Goal: Use online tool/utility: Utilize a website feature to perform a specific function

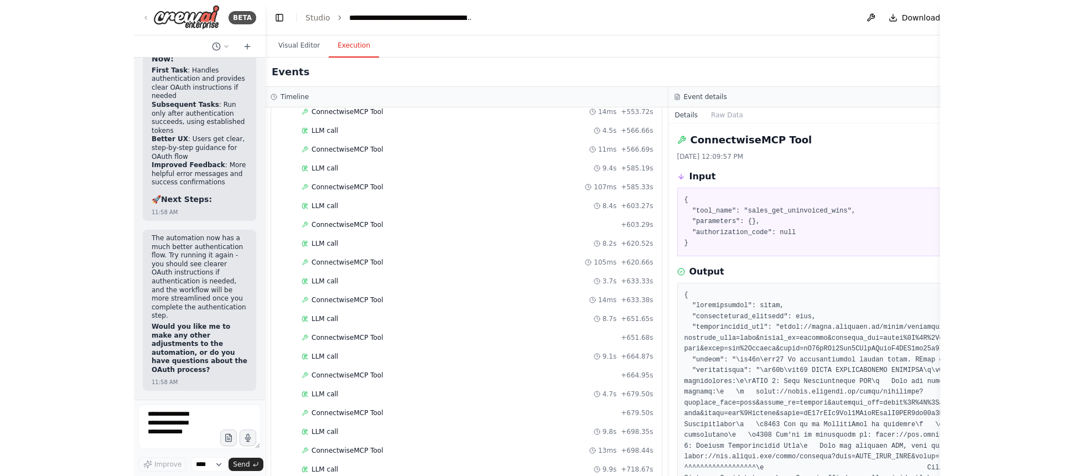
scroll to position [30676, 0]
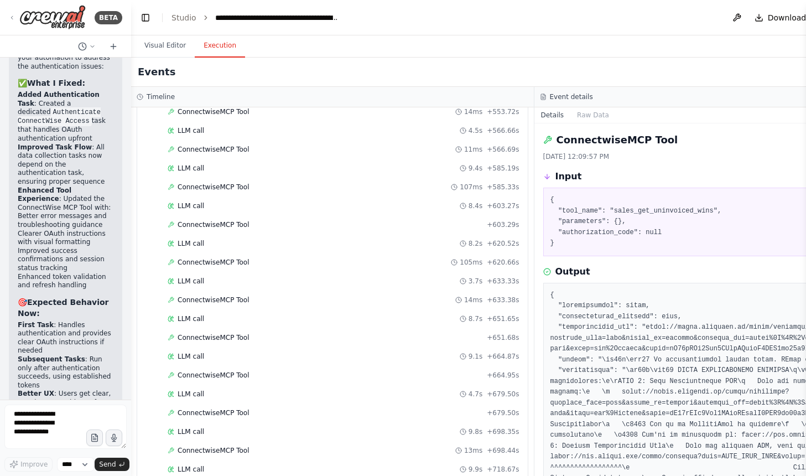
drag, startPoint x: 128, startPoint y: 164, endPoint x: 136, endPoint y: 167, distance: 8.2
click at [136, 167] on div "BETA I have a Connectwise MCP Server, https://mcpcw.manafuel.a that i have buil…" at bounding box center [403, 238] width 806 height 476
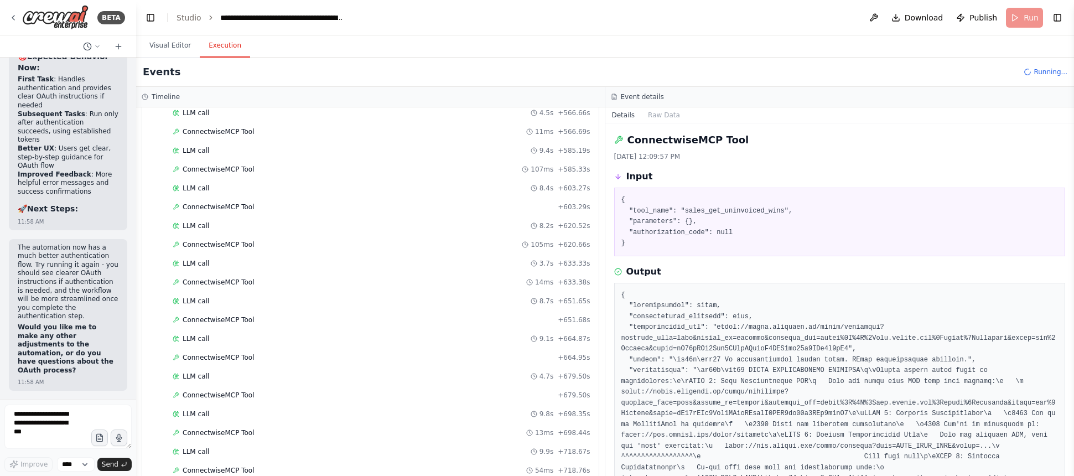
scroll to position [5206, 0]
click at [149, 54] on button "Visual Editor" at bounding box center [170, 45] width 59 height 23
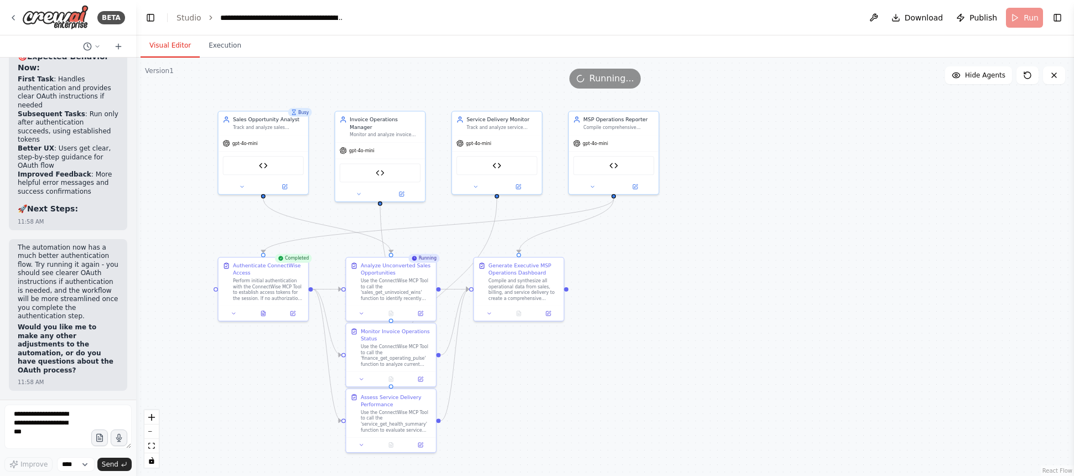
click at [432, 259] on div "Running" at bounding box center [423, 258] width 31 height 9
click at [64, 285] on p "The automation now has a much better authentication flow. Try running it again …" at bounding box center [68, 281] width 101 height 77
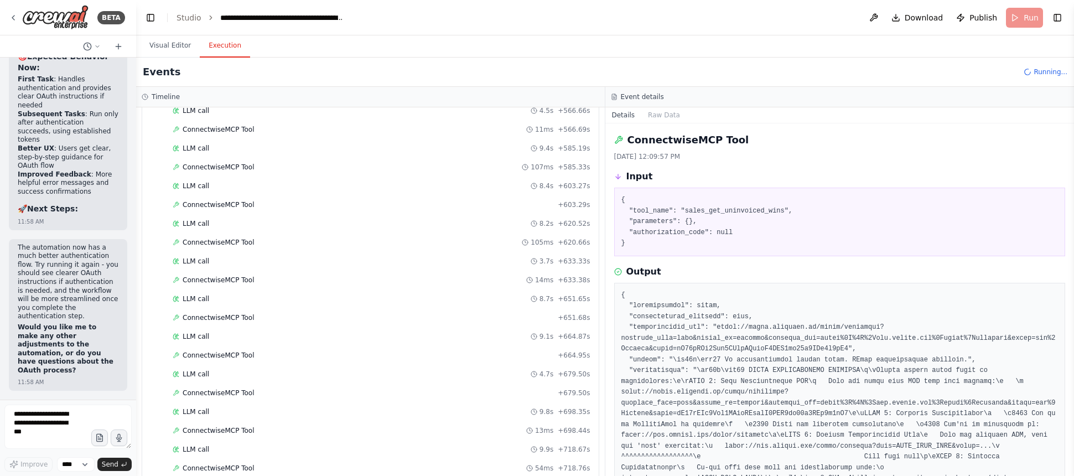
click at [226, 48] on button "Execution" at bounding box center [225, 45] width 50 height 23
click at [271, 439] on div "ConnectwiseMCP Tool 18ms + 787.33s" at bounding box center [381, 431] width 425 height 17
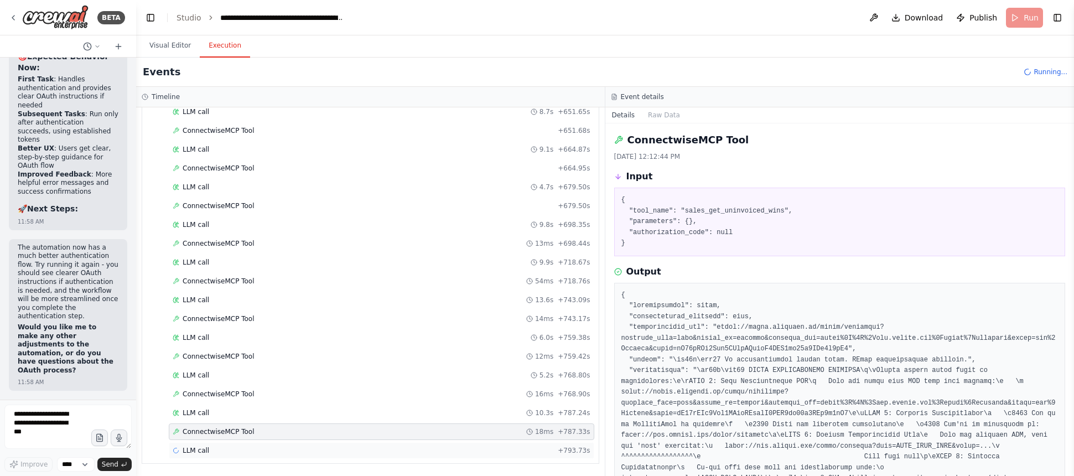
click at [269, 445] on div "LLM call + 793.73s" at bounding box center [381, 450] width 425 height 17
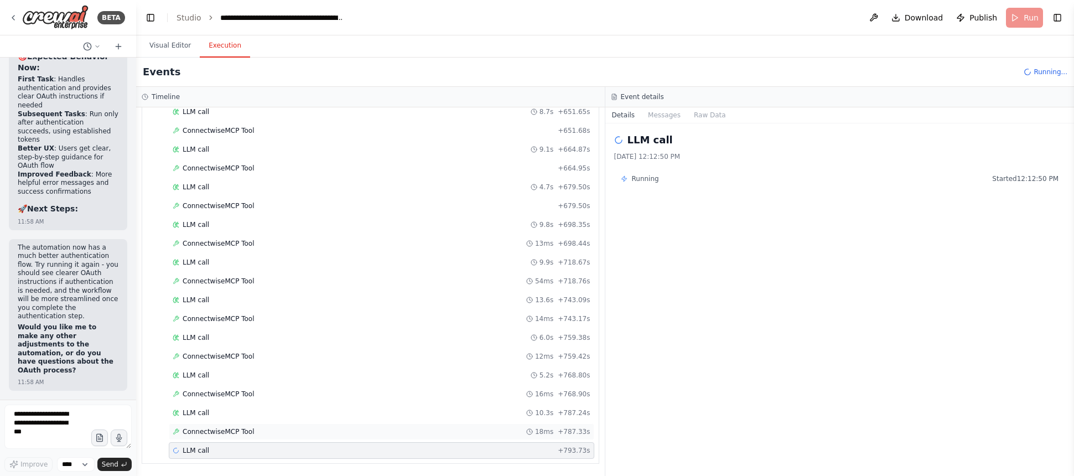
click at [219, 430] on span "ConnectwiseMCP Tool" at bounding box center [219, 431] width 72 height 9
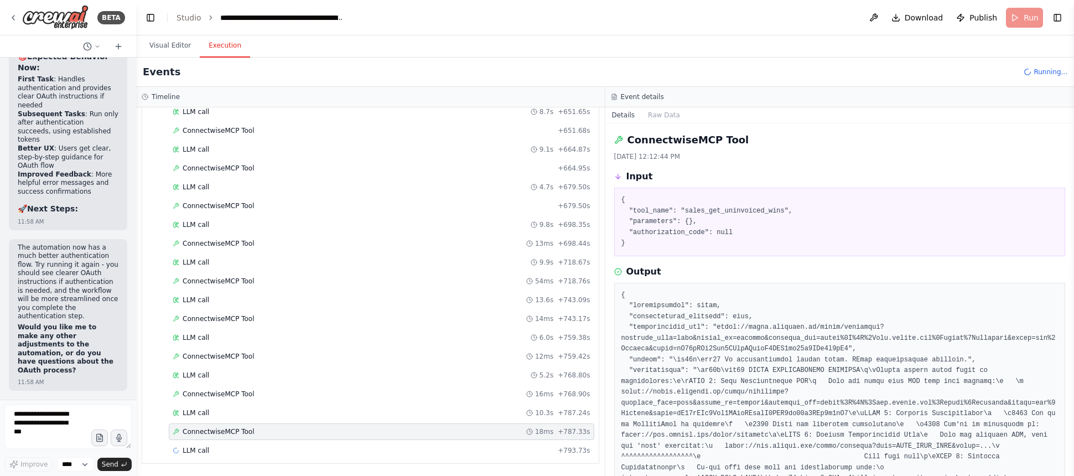
click at [220, 420] on div "LLM call 10.3s + 787.24s" at bounding box center [381, 412] width 425 height 17
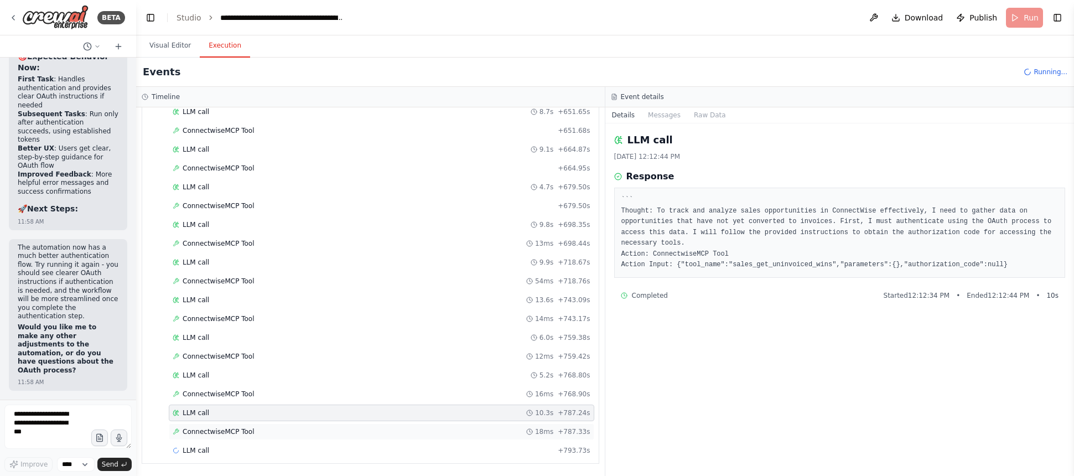
click at [219, 430] on span "ConnectwiseMCP Tool" at bounding box center [219, 431] width 72 height 9
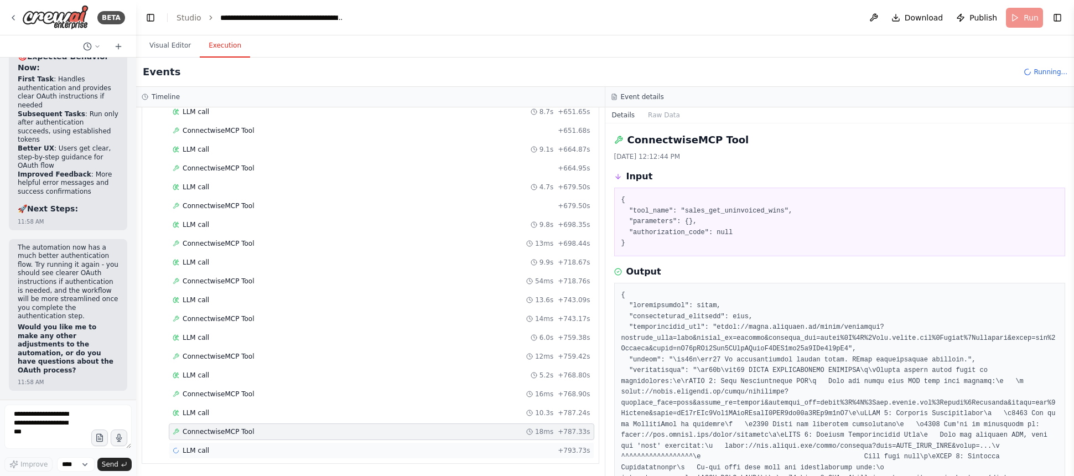
click at [225, 448] on div "LLM call + 793.73s" at bounding box center [382, 450] width 418 height 9
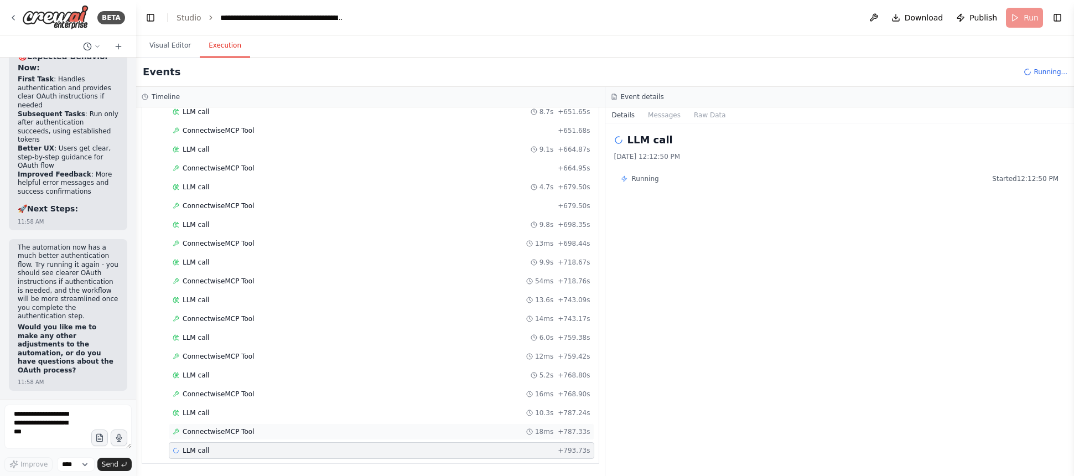
click at [226, 430] on span "ConnectwiseMCP Tool" at bounding box center [219, 431] width 72 height 9
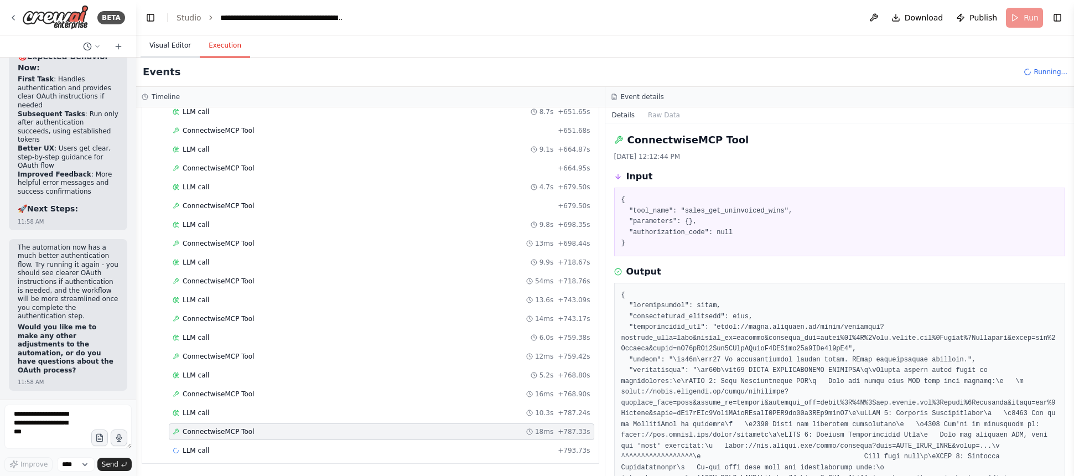
click at [181, 43] on button "Visual Editor" at bounding box center [170, 45] width 59 height 23
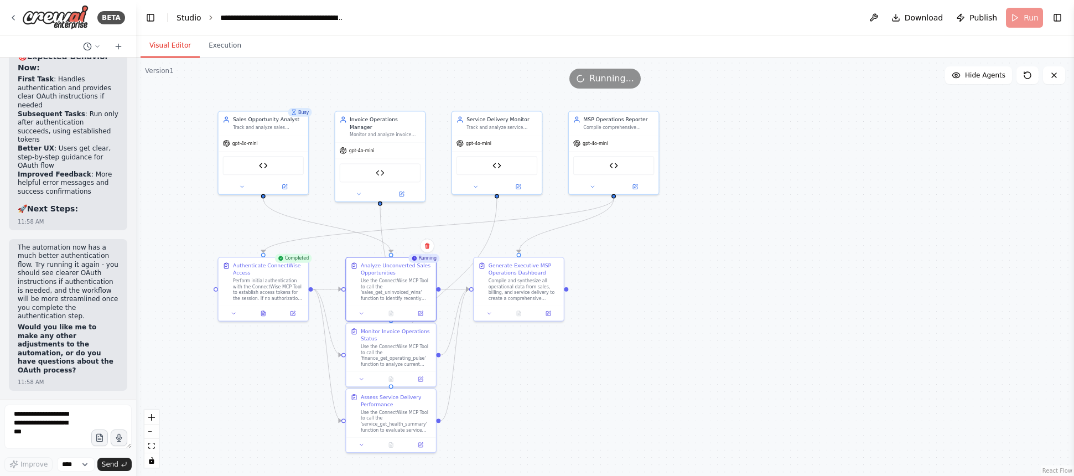
click at [194, 18] on link "Studio" at bounding box center [188, 17] width 25 height 9
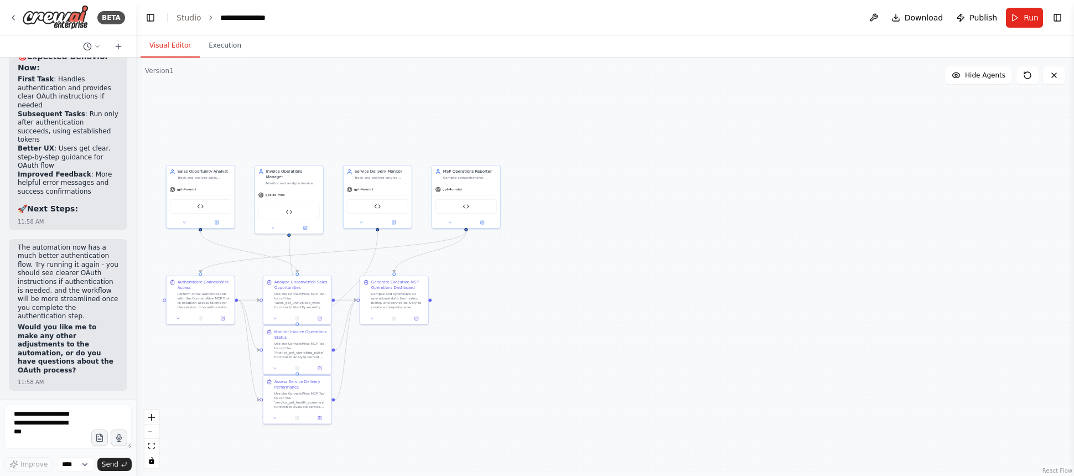
scroll to position [30676, 0]
click at [245, 37] on button "Execution" at bounding box center [225, 45] width 50 height 23
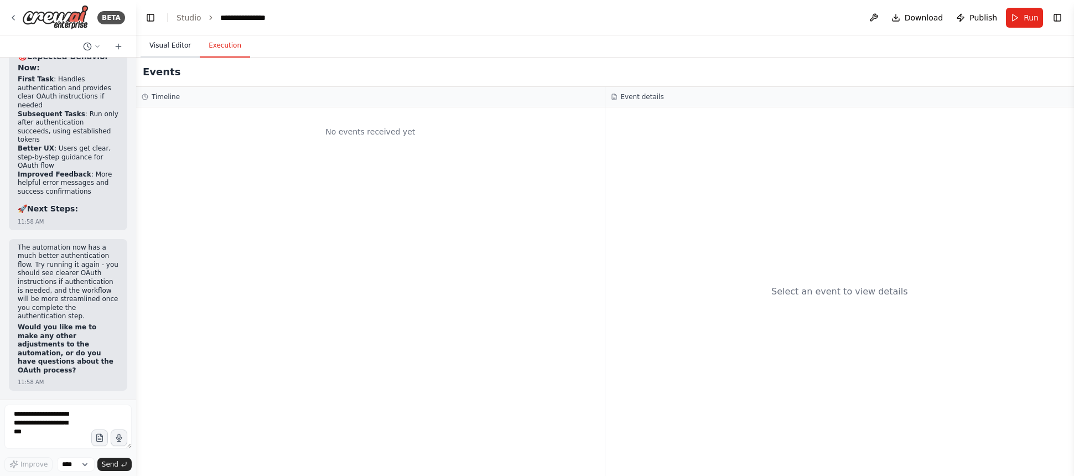
click at [183, 41] on button "Visual Editor" at bounding box center [170, 45] width 59 height 23
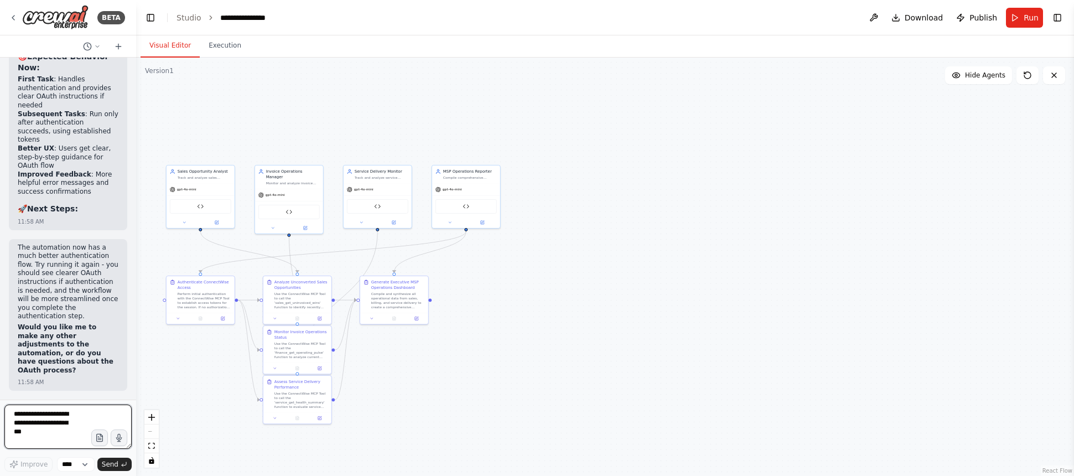
click at [58, 418] on textarea at bounding box center [67, 426] width 127 height 44
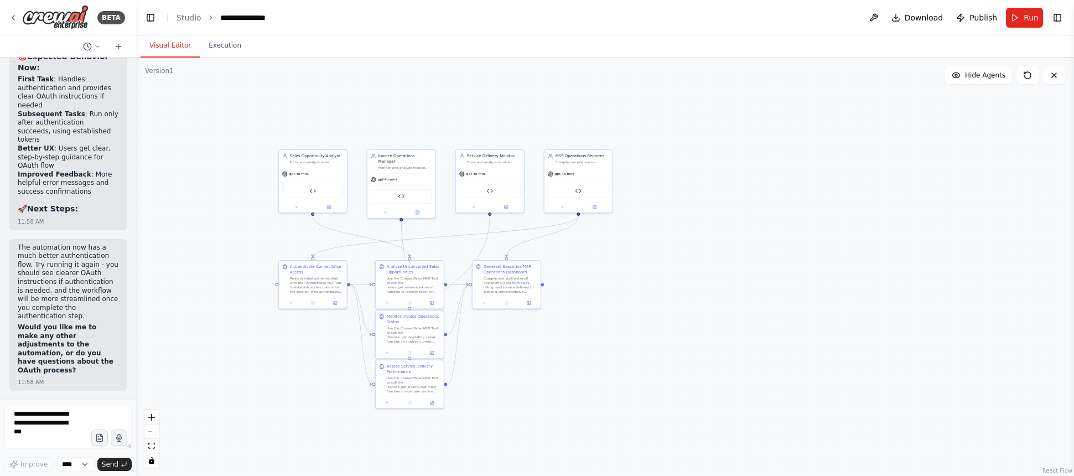
drag, startPoint x: 240, startPoint y: 121, endPoint x: 340, endPoint y: 108, distance: 100.9
click at [340, 108] on div ".deletable-edge-delete-btn { width: 20px; height: 20px; border: 0px solid #ffff…" at bounding box center [605, 267] width 938 height 418
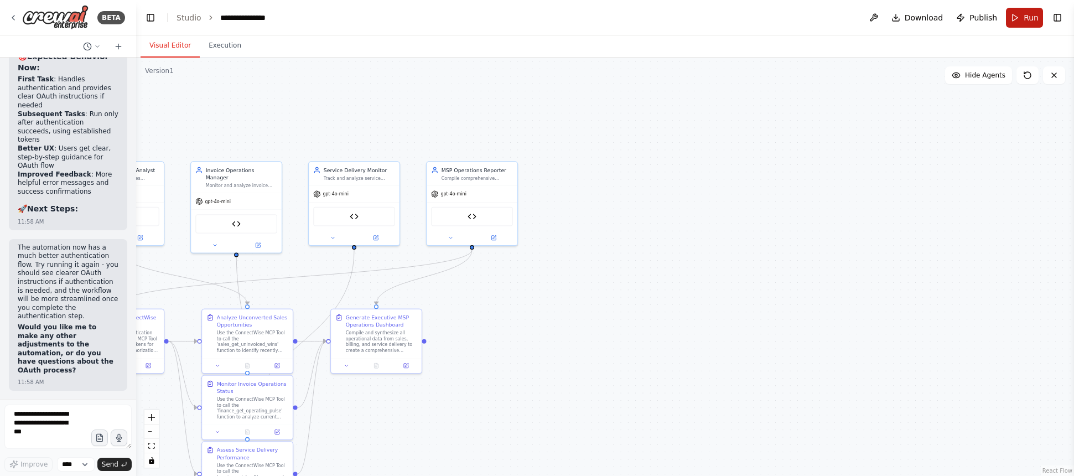
click at [1009, 15] on button "Run" at bounding box center [1024, 18] width 37 height 20
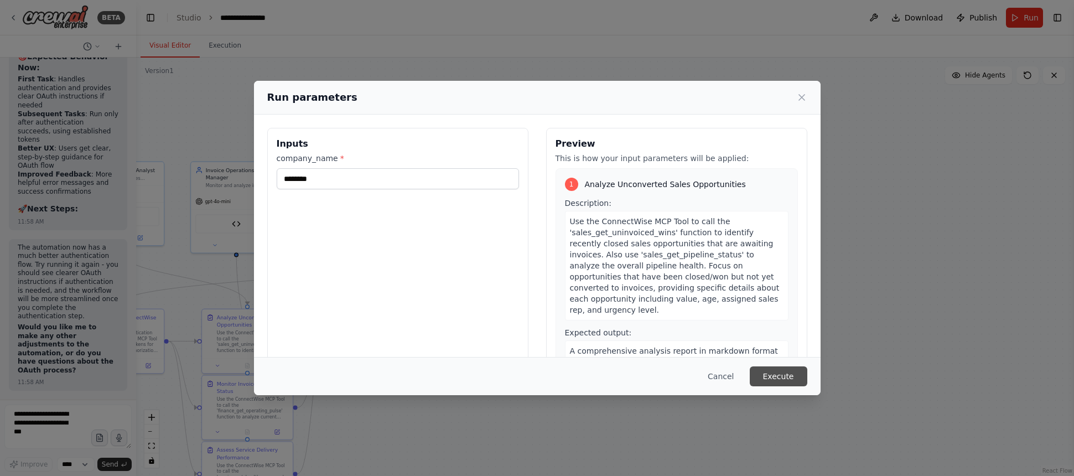
click at [797, 375] on button "Execute" at bounding box center [779, 376] width 58 height 20
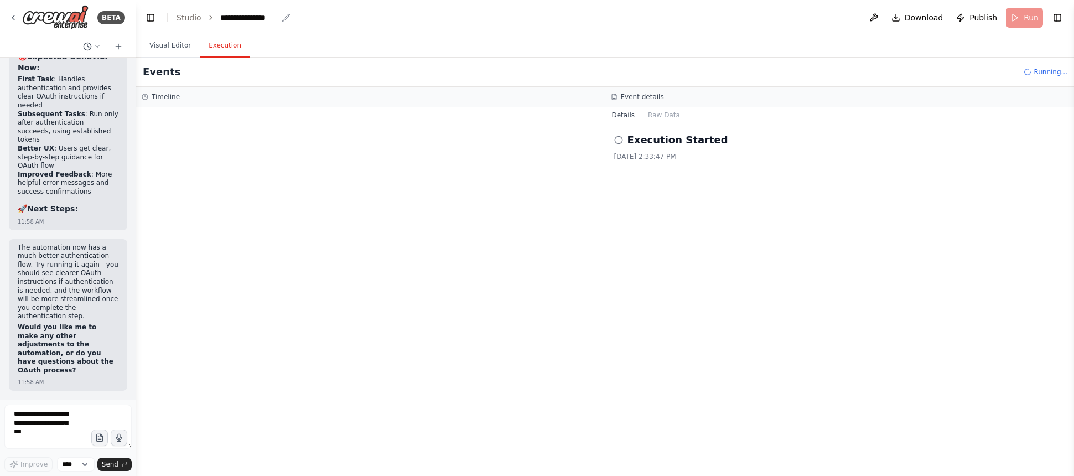
click at [282, 20] on icon "breadcrumb" at bounding box center [286, 17] width 9 height 9
click at [267, 19] on div "**********" at bounding box center [248, 17] width 57 height 11
click at [266, 18] on div "**********" at bounding box center [261, 17] width 83 height 11
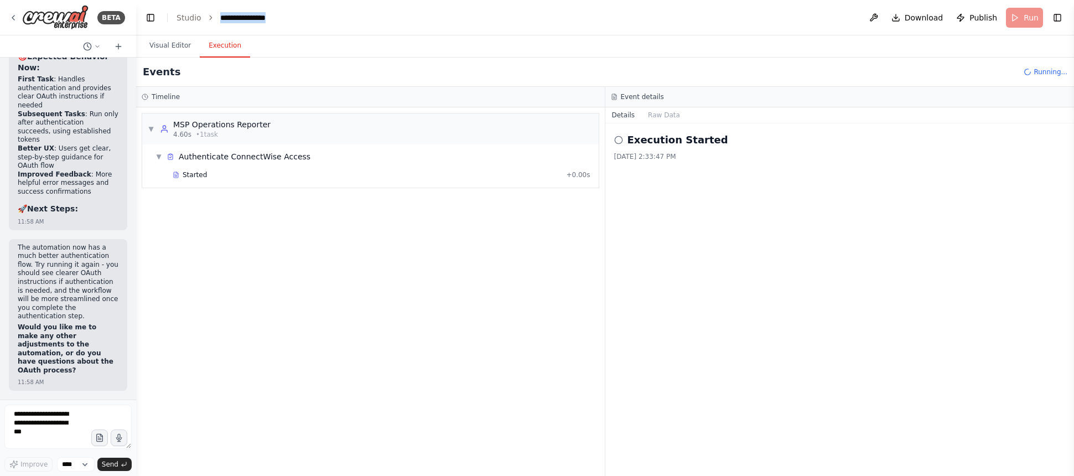
click at [266, 18] on div "**********" at bounding box center [261, 17] width 83 height 11
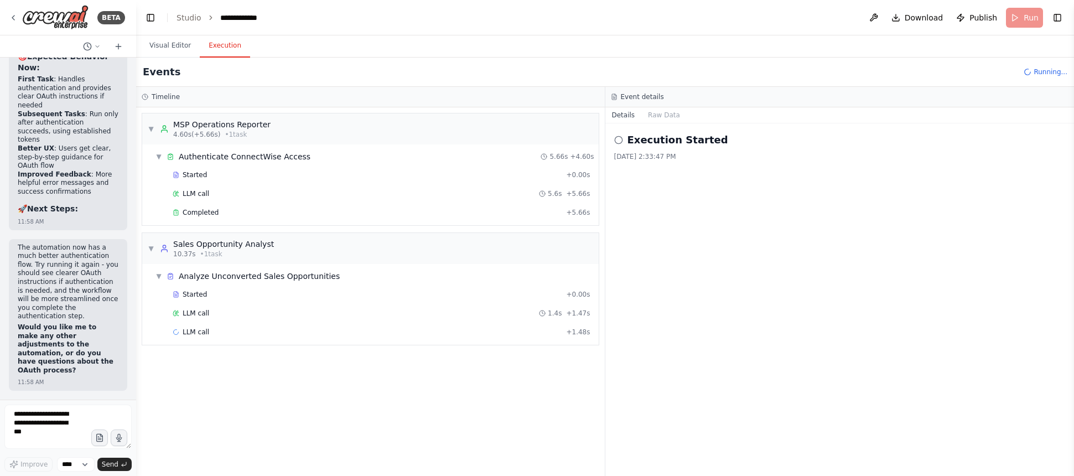
click at [337, 97] on div "Timeline" at bounding box center [371, 96] width 458 height 9
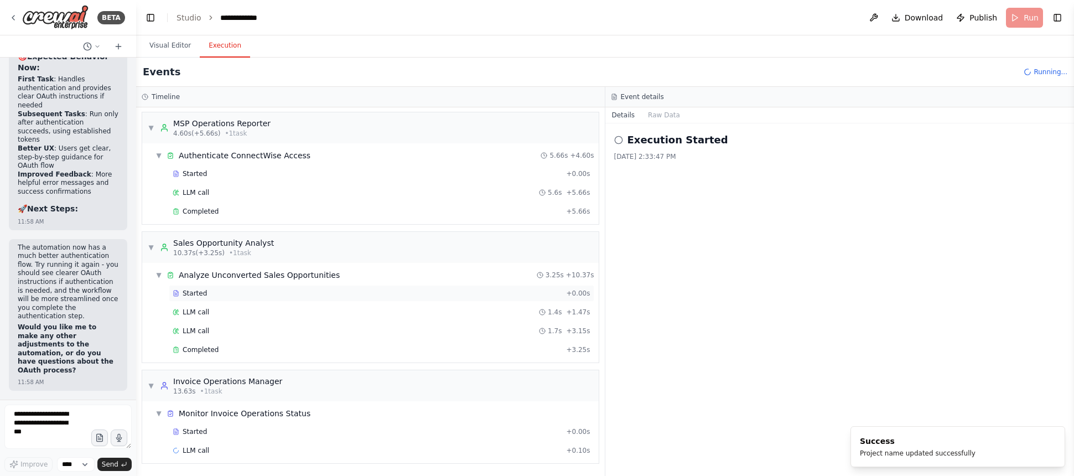
click at [205, 300] on div "Started + 0.00s" at bounding box center [381, 293] width 425 height 17
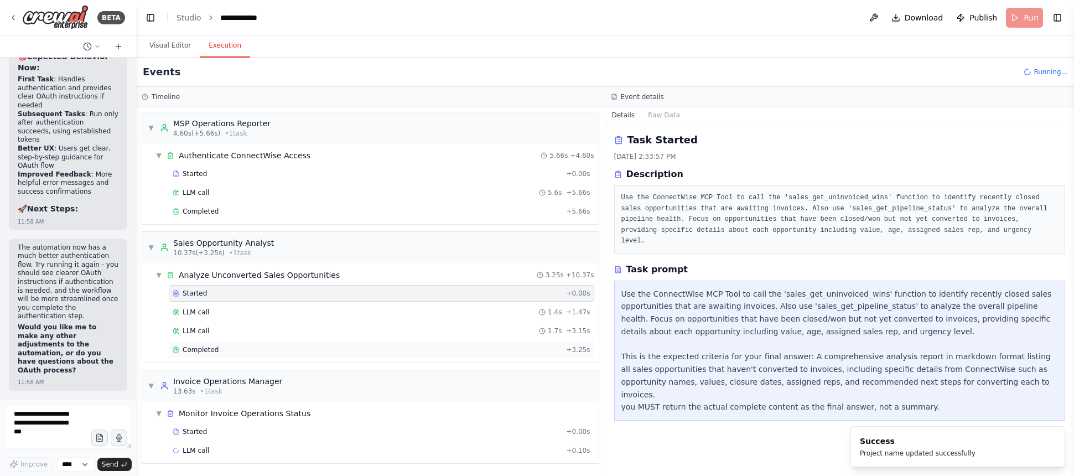
click at [201, 347] on span "Completed" at bounding box center [201, 349] width 36 height 9
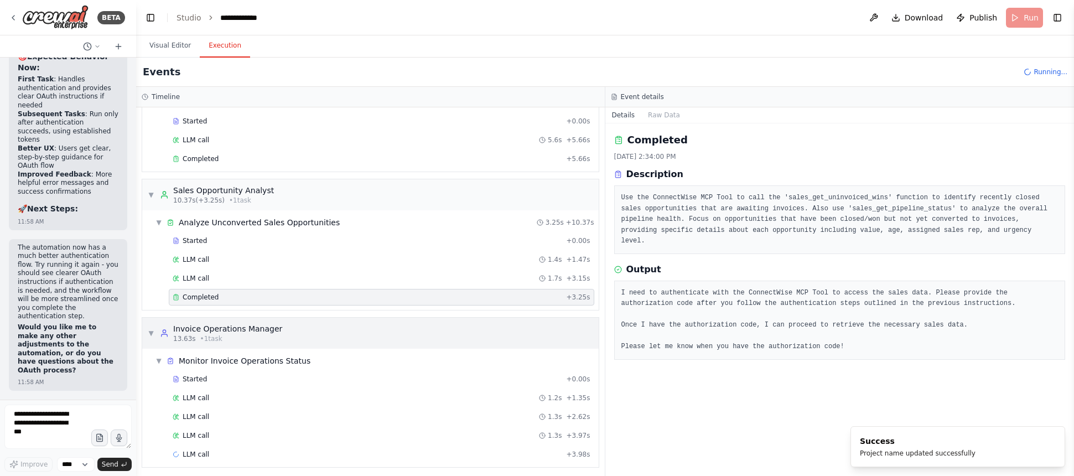
scroll to position [58, 0]
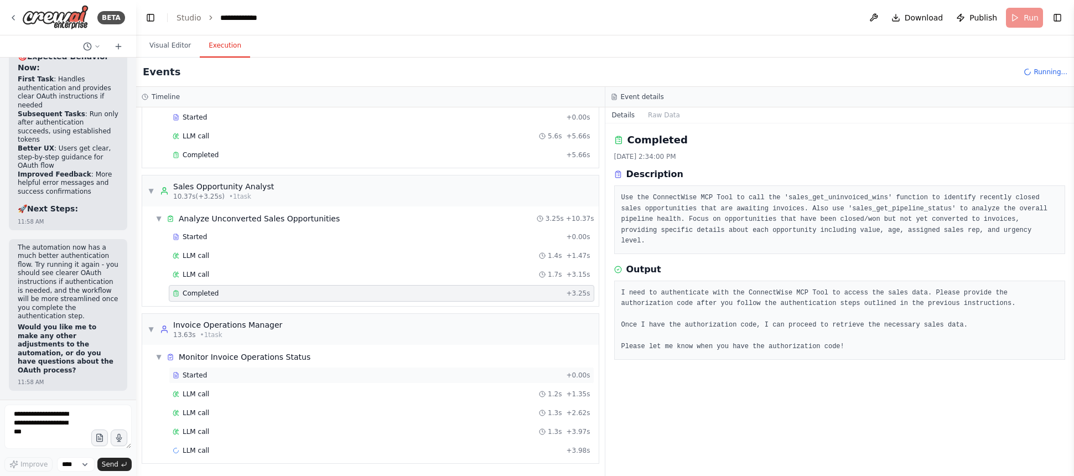
click at [210, 376] on div "Started" at bounding box center [367, 375] width 389 height 9
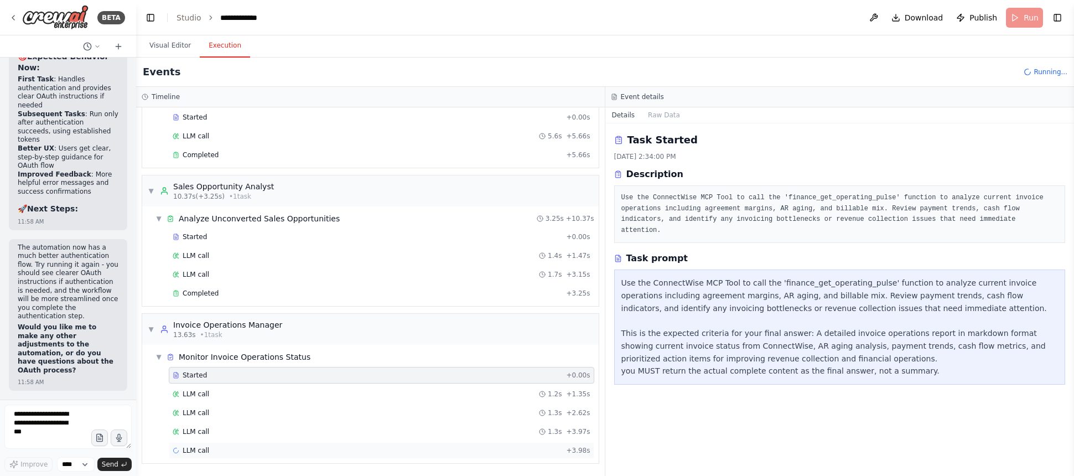
click at [276, 449] on div "LLM call + 3.98s" at bounding box center [382, 450] width 418 height 9
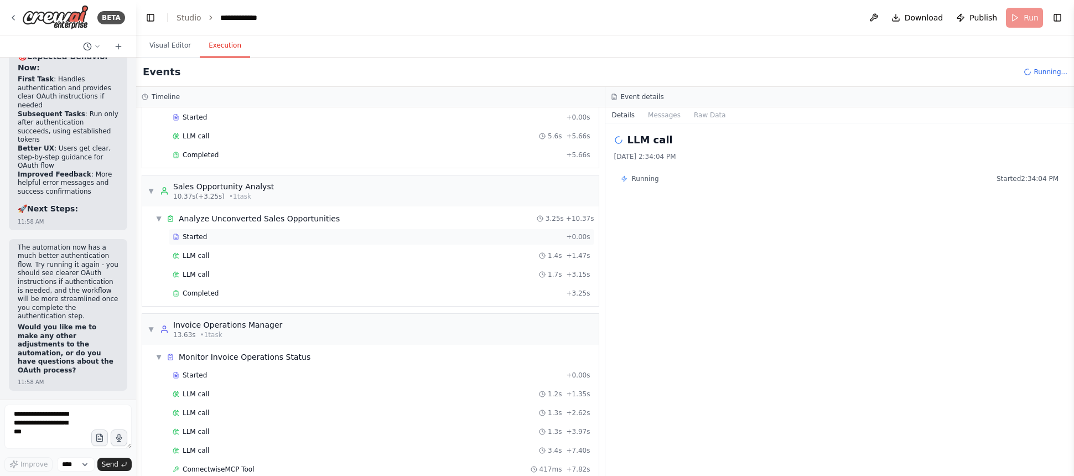
click at [236, 241] on div "Started" at bounding box center [367, 236] width 389 height 9
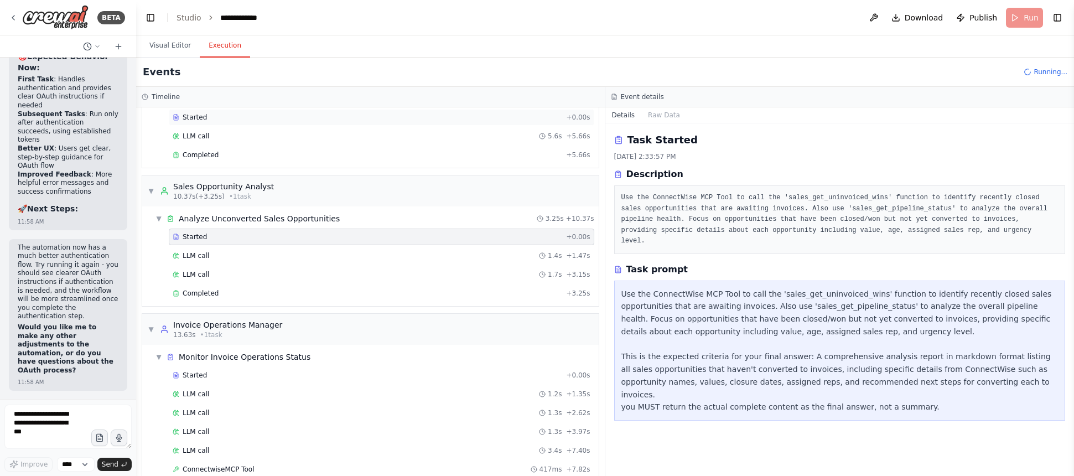
click at [193, 122] on div "Started + 0.00s" at bounding box center [381, 117] width 425 height 17
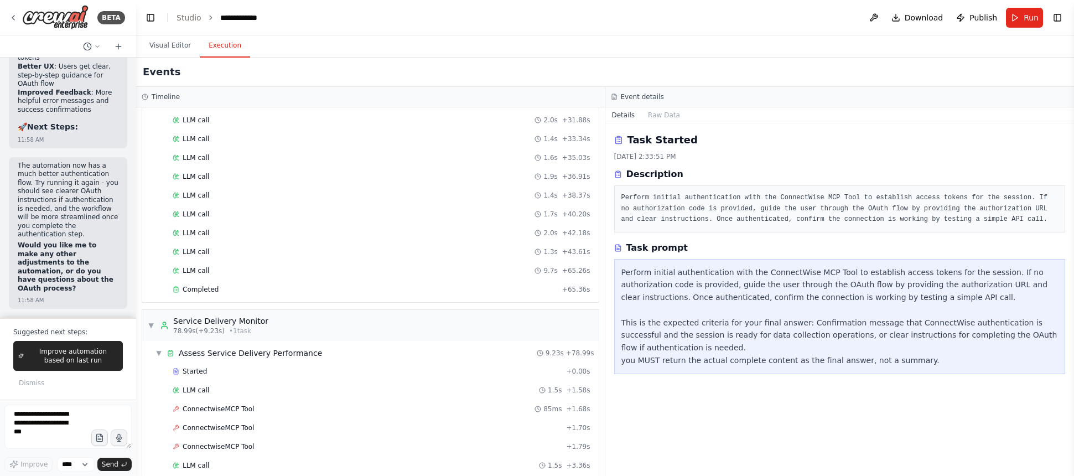
scroll to position [1420, 0]
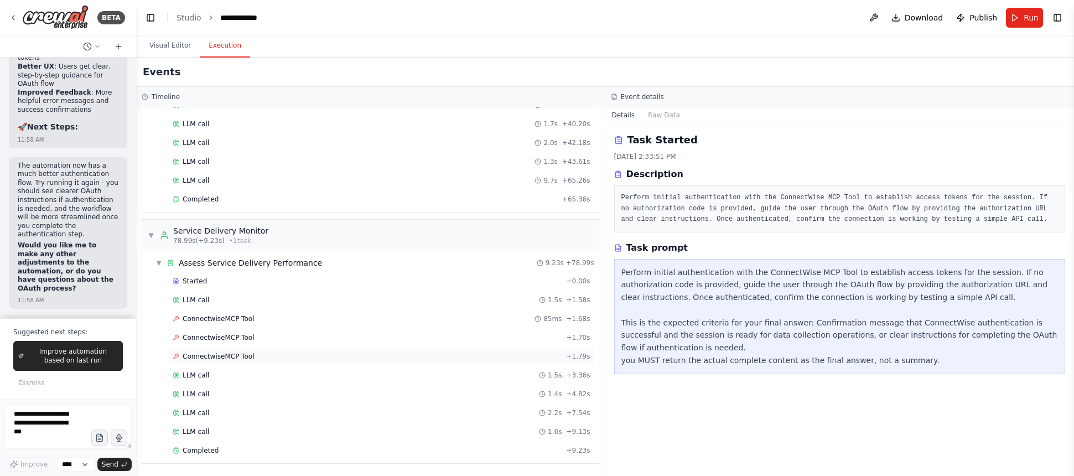
click at [381, 353] on div "ConnectwiseMCP Tool + 1.79s" at bounding box center [382, 356] width 418 height 9
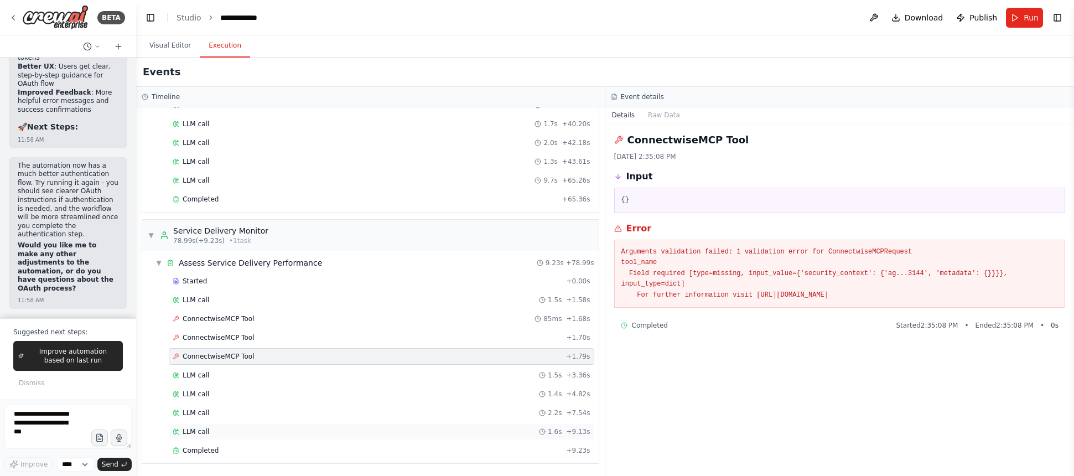
click at [360, 427] on div "LLM call 1.6s + 9.13s" at bounding box center [382, 431] width 418 height 9
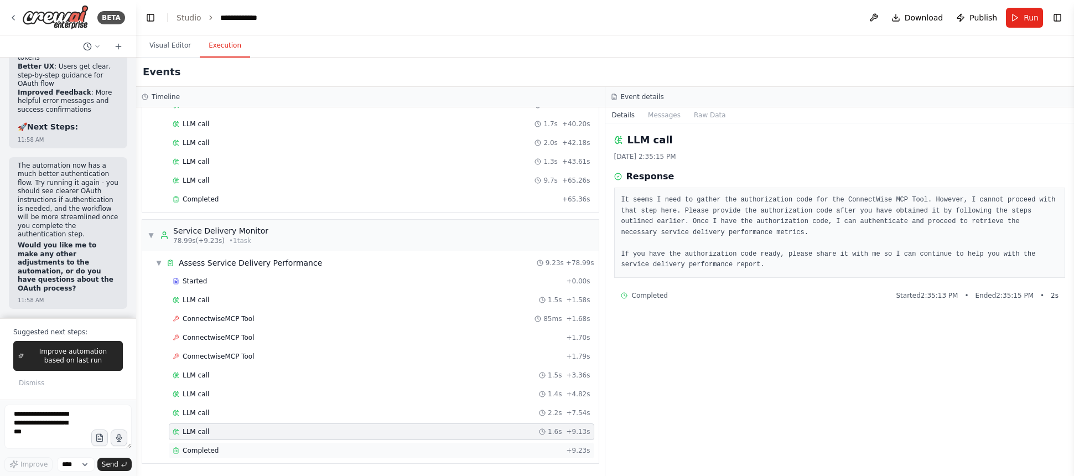
click at [357, 445] on div "Completed + 9.23s" at bounding box center [381, 450] width 425 height 17
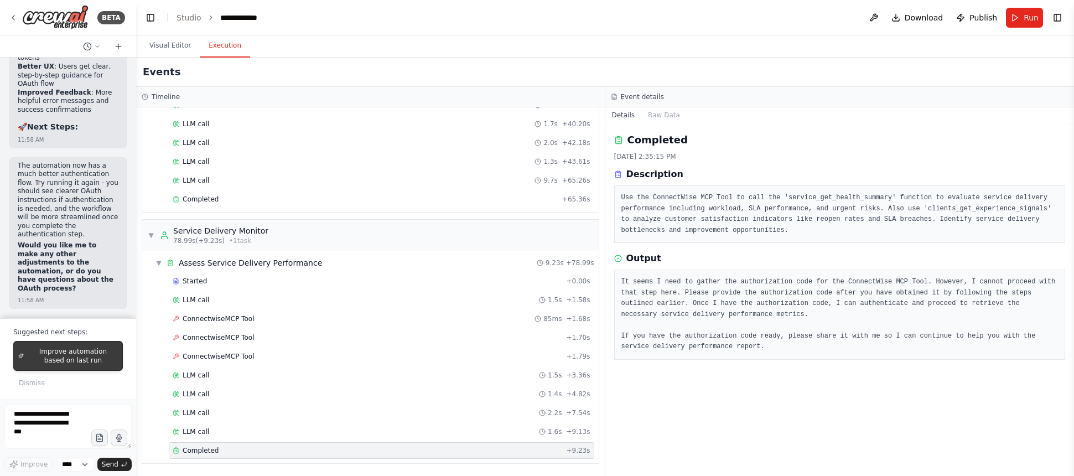
click at [108, 364] on span "Improve automation based on last run" at bounding box center [73, 356] width 90 height 18
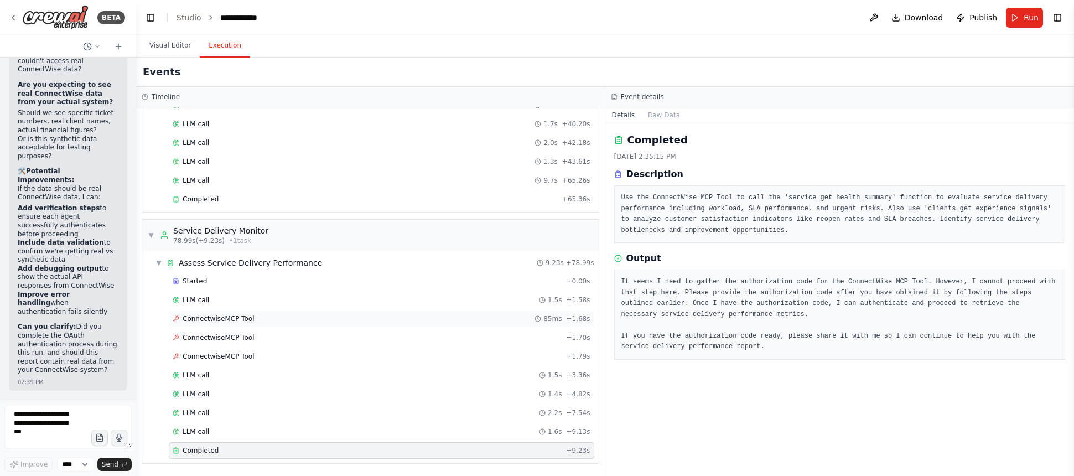
click at [278, 323] on div "ConnectwiseMCP Tool 85ms + 1.68s" at bounding box center [382, 318] width 418 height 9
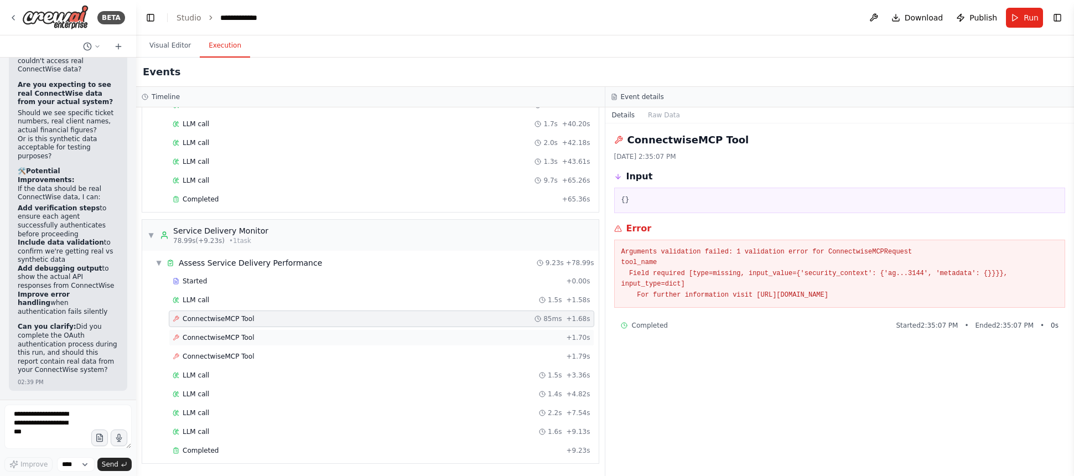
click at [274, 330] on div "ConnectwiseMCP Tool + 1.70s" at bounding box center [381, 337] width 425 height 17
click at [271, 349] on div "ConnectwiseMCP Tool + 1.79s" at bounding box center [381, 356] width 425 height 17
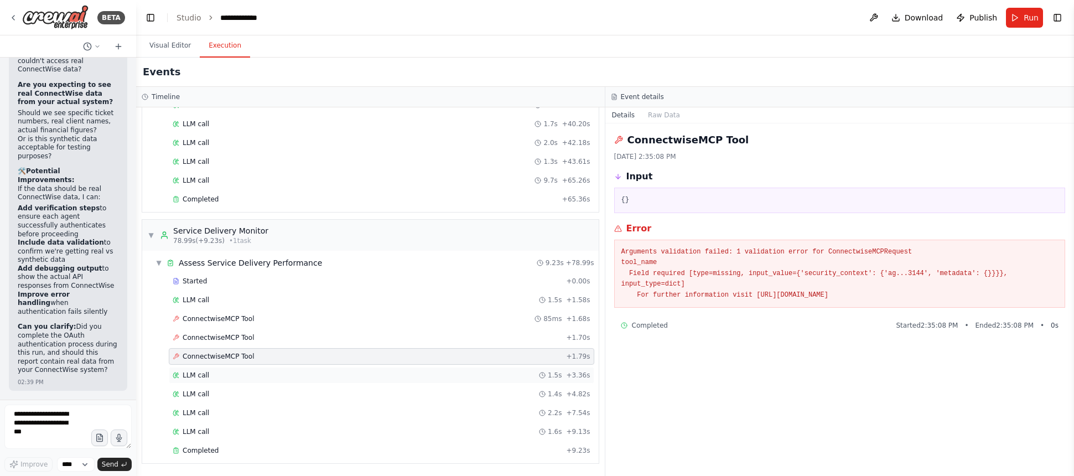
click at [254, 372] on div "LLM call 1.5s + 3.36s" at bounding box center [382, 375] width 418 height 9
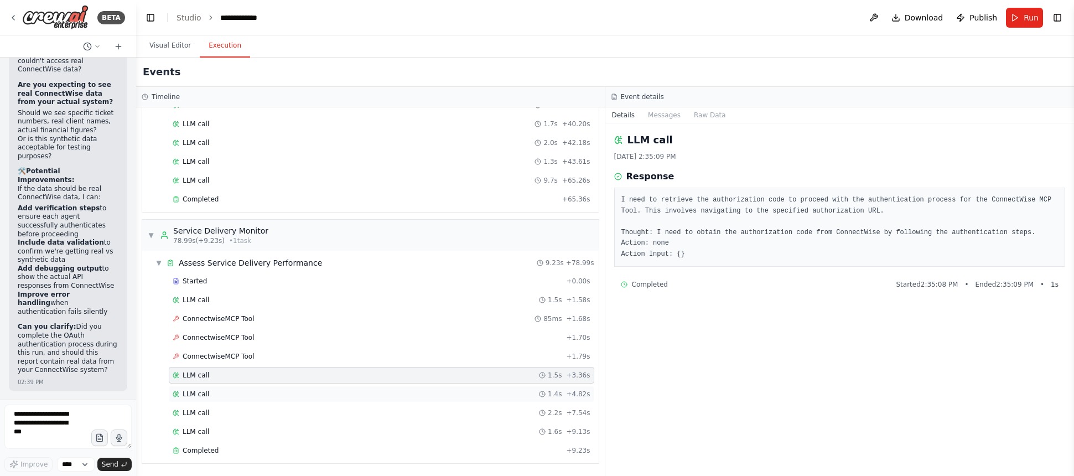
click at [247, 392] on div "LLM call 1.4s + 4.82s" at bounding box center [382, 393] width 418 height 9
click at [237, 413] on div "LLM call 2.2s + 7.54s" at bounding box center [382, 412] width 418 height 9
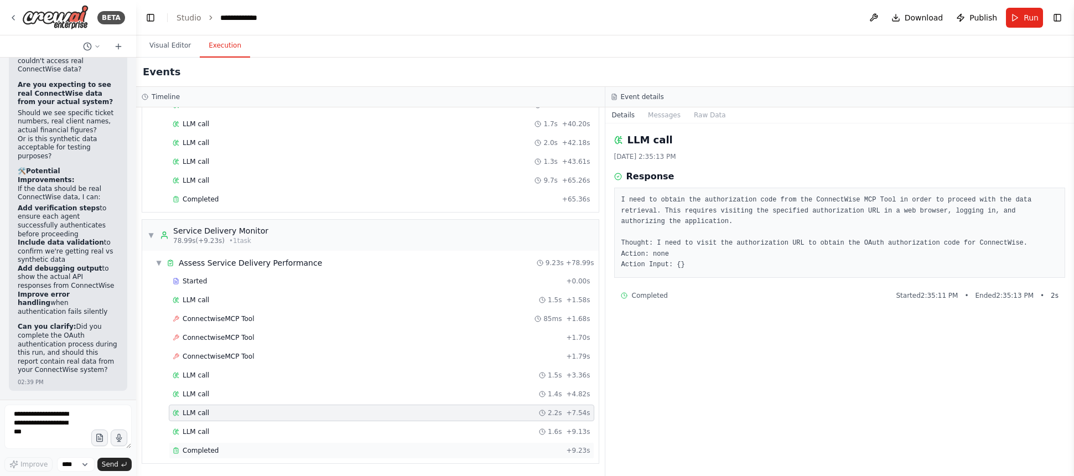
click at [206, 450] on span "Completed" at bounding box center [201, 450] width 36 height 9
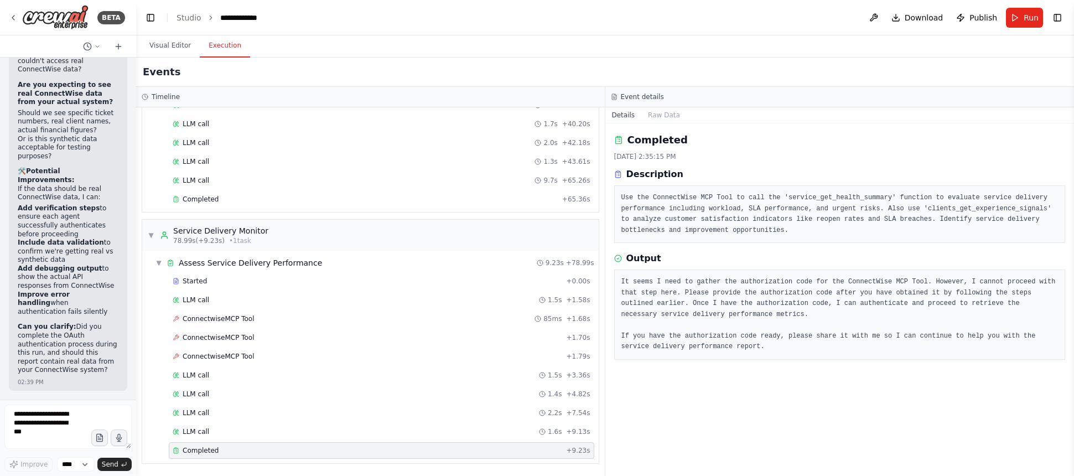
scroll to position [31073, 0]
click at [170, 45] on button "Visual Editor" at bounding box center [170, 45] width 59 height 23
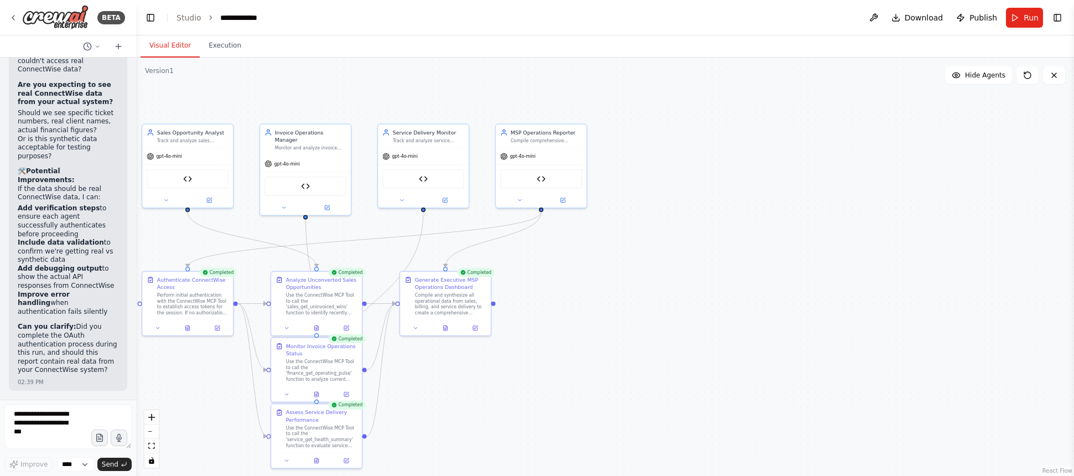
drag, startPoint x: 480, startPoint y: 332, endPoint x: 550, endPoint y: 294, distance: 79.2
click at [550, 294] on div ".deletable-edge-delete-btn { width: 20px; height: 20px; border: 0px solid #ffff…" at bounding box center [605, 267] width 938 height 418
